Goal: Find specific page/section: Find specific page/section

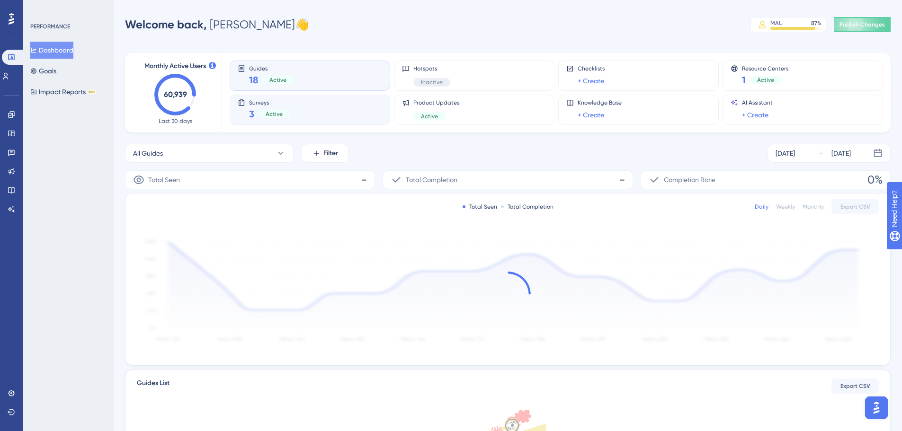
click at [259, 108] on div "3 Active" at bounding box center [269, 113] width 41 height 13
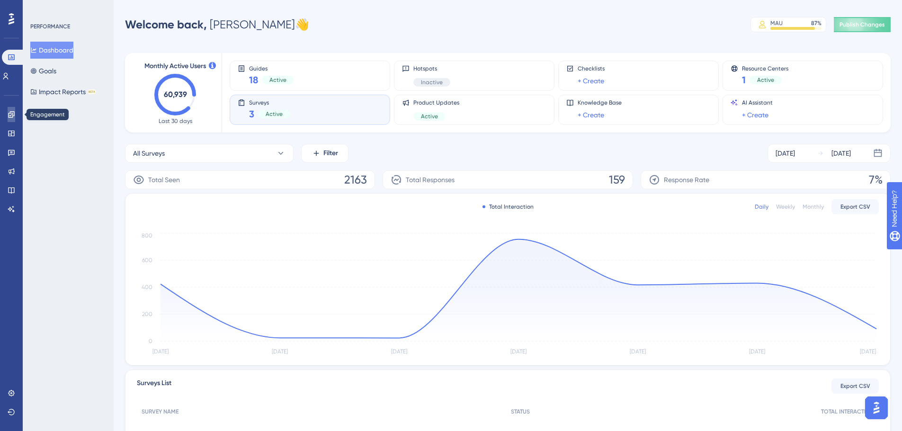
click at [10, 115] on icon at bounding box center [12, 115] width 8 height 8
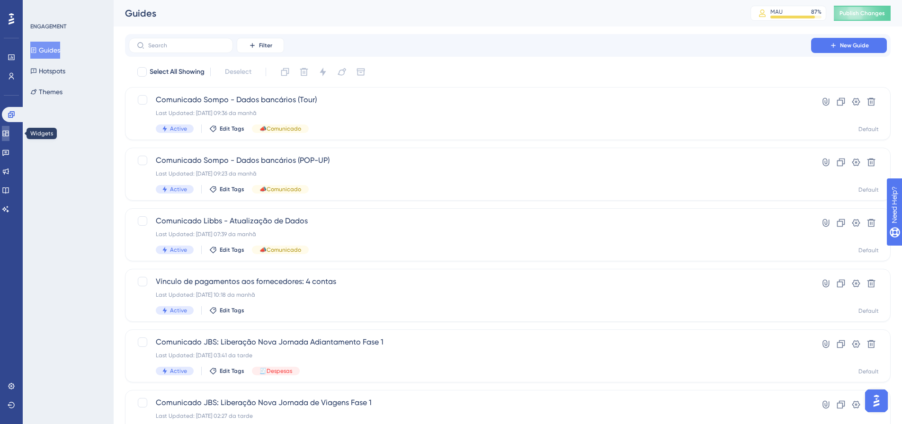
click at [9, 136] on link at bounding box center [6, 133] width 8 height 15
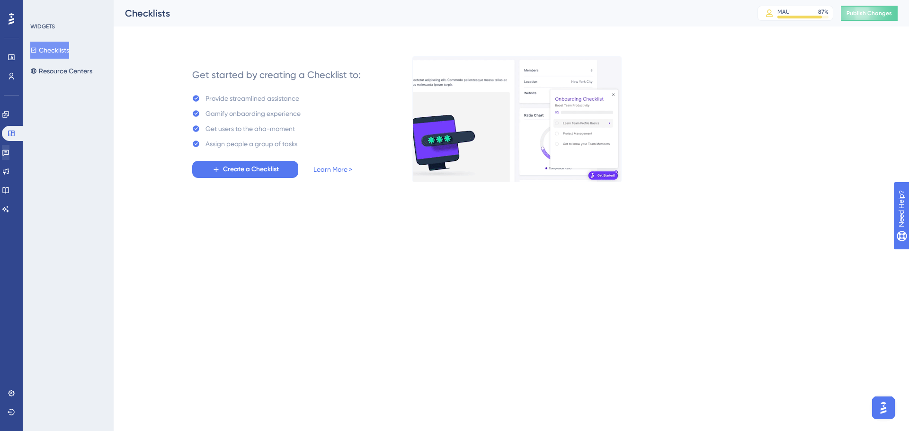
click at [12, 150] on div "✨ Save My Spot!✨" at bounding box center [455, 200] width 909 height 431
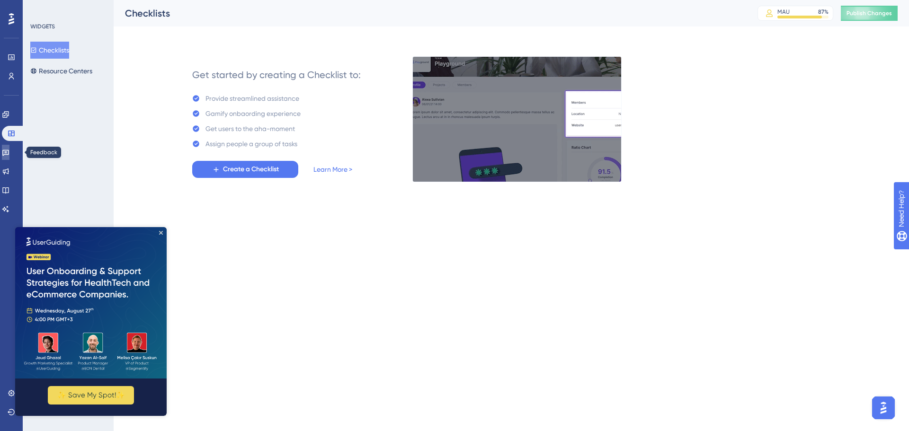
click at [9, 153] on icon at bounding box center [5, 153] width 7 height 6
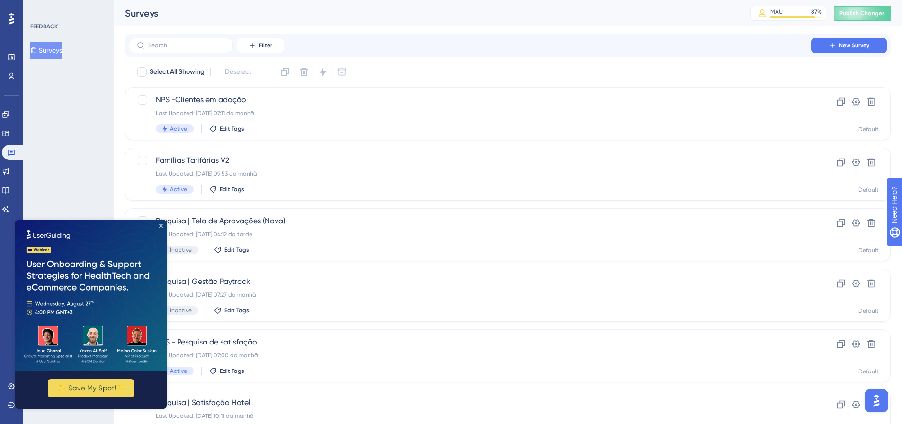
click at [153, 227] on img at bounding box center [90, 295] width 151 height 151
click at [162, 227] on icon "Close Preview" at bounding box center [161, 226] width 4 height 4
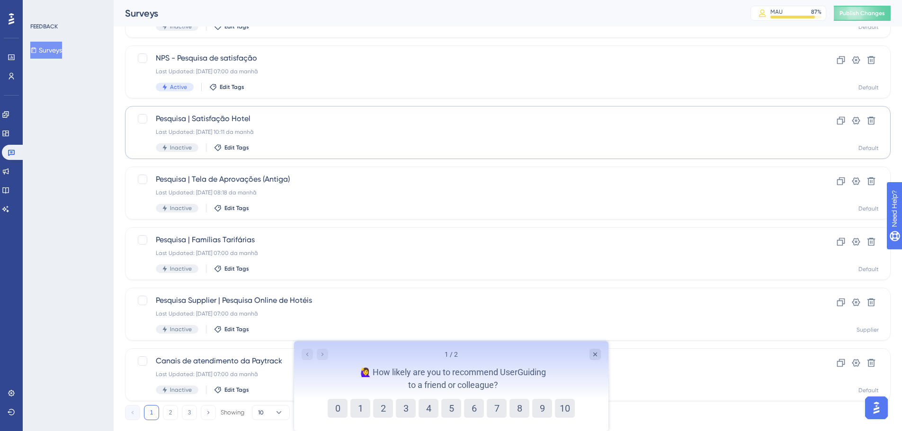
scroll to position [303, 0]
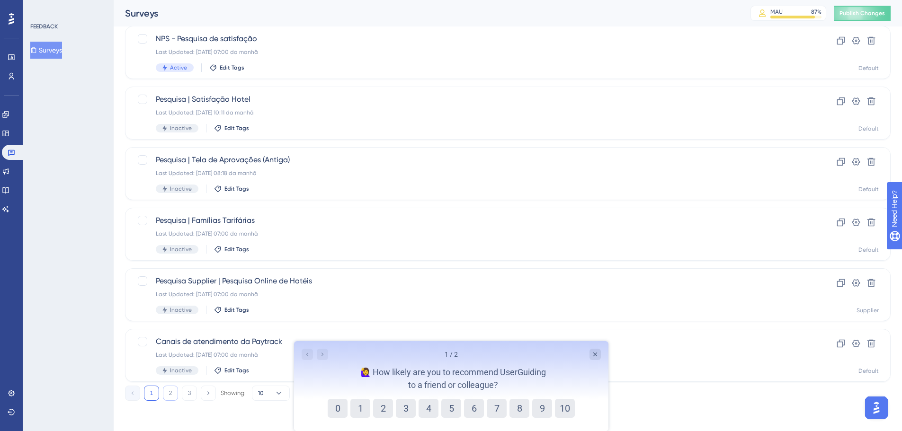
click at [168, 396] on button "2" at bounding box center [170, 393] width 15 height 15
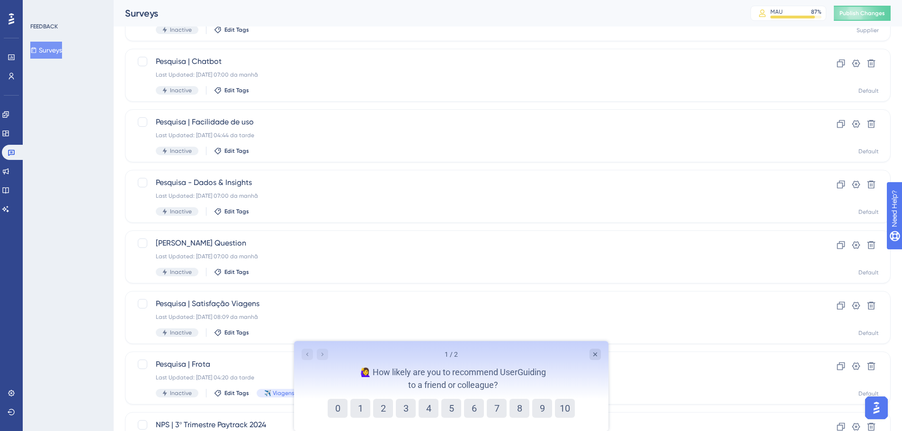
scroll to position [114, 0]
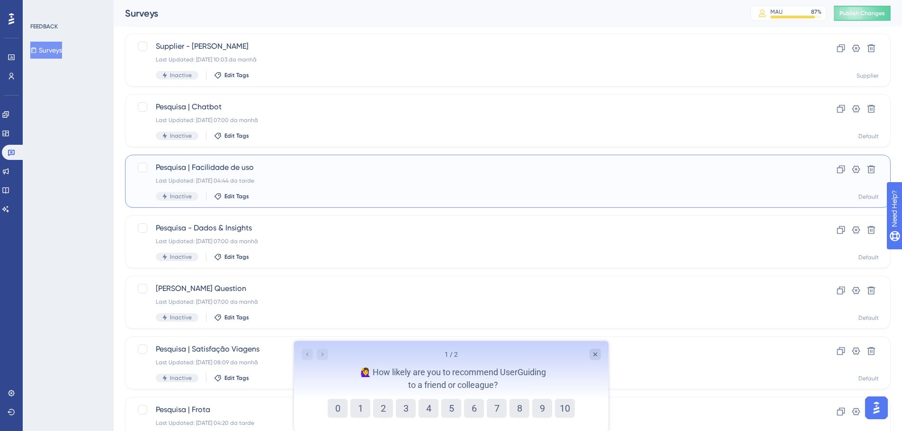
click at [229, 169] on span "Pesquisa | Facilidade de uso" at bounding box center [470, 167] width 628 height 11
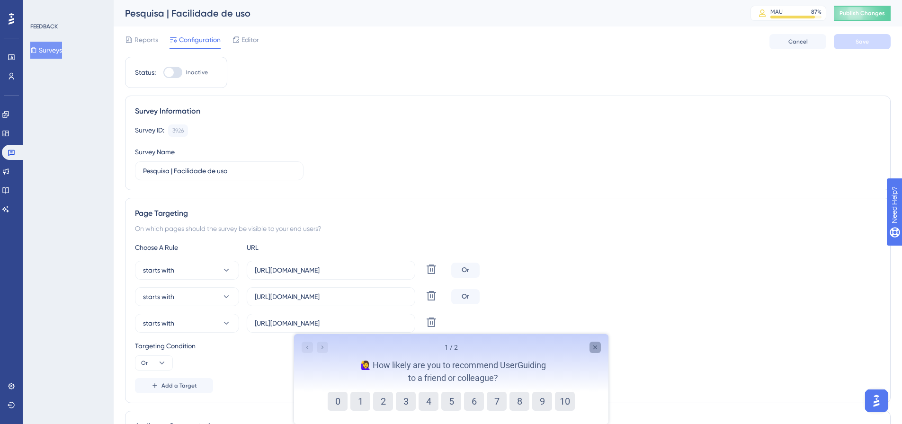
click at [595, 349] on icon "Close survey" at bounding box center [595, 348] width 8 height 8
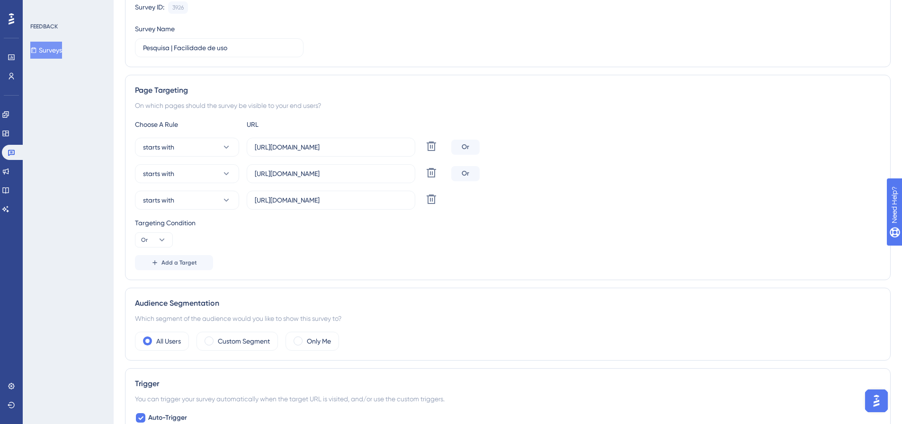
scroll to position [189, 0]
